Goal: Find specific page/section: Find specific page/section

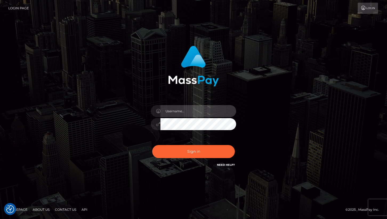
type input "cheli"
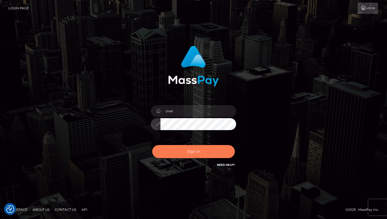
click at [167, 156] on button "Sign in" at bounding box center [193, 151] width 83 height 13
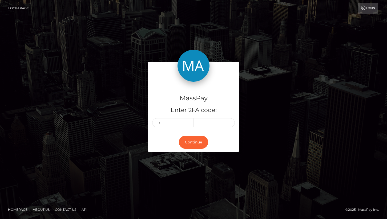
type input "3"
type input "9"
type input "5"
type input "7"
type input "2"
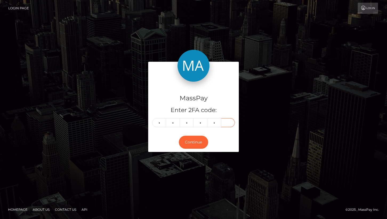
type input "2"
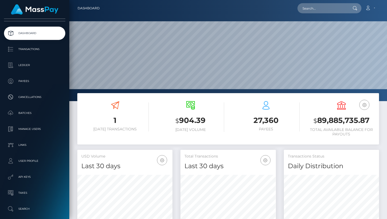
scroll to position [58, 0]
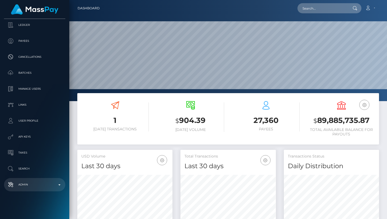
click at [37, 180] on link "Admin" at bounding box center [34, 184] width 61 height 13
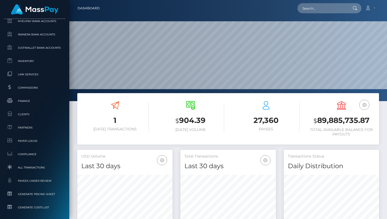
scroll to position [307, 0]
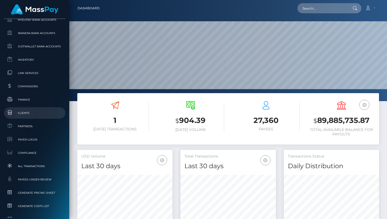
click at [26, 114] on span "Clients" at bounding box center [34, 113] width 57 height 6
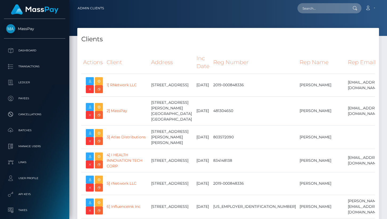
select select "223"
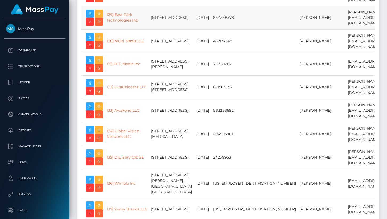
scroll to position [8641, 0]
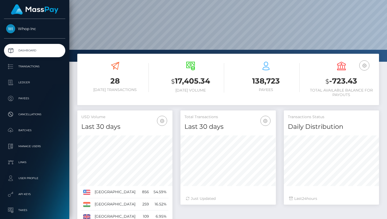
scroll to position [40, 0]
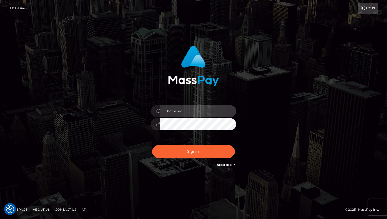
type input "cheli"
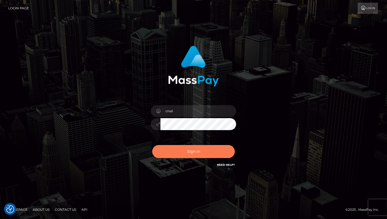
click at [180, 150] on button "Sign in" at bounding box center [193, 151] width 83 height 13
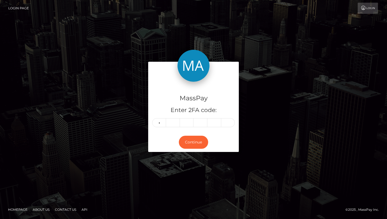
type input "6"
type input "3"
type input "7"
type input "5"
type input "2"
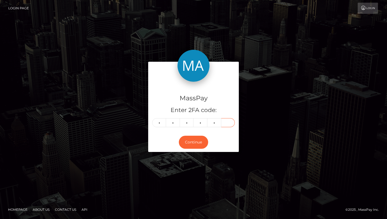
type input "8"
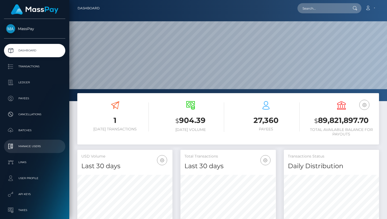
scroll to position [58, 0]
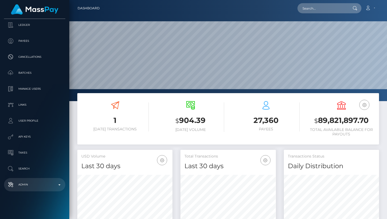
click at [33, 187] on p "Admin" at bounding box center [34, 185] width 57 height 8
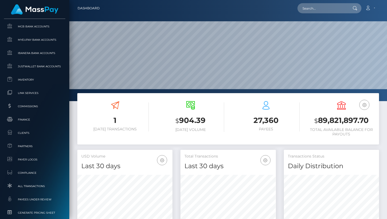
scroll to position [293, 0]
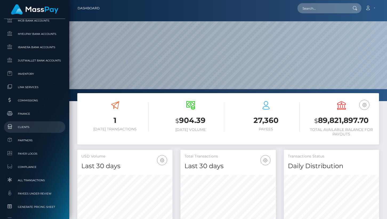
click at [29, 127] on span "Clients" at bounding box center [34, 127] width 57 height 6
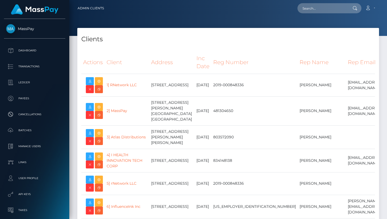
select select "223"
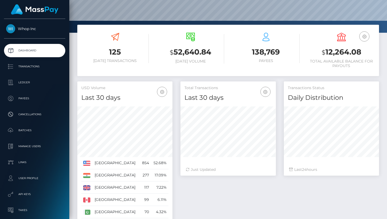
scroll to position [69, 0]
